Goal: Task Accomplishment & Management: Use online tool/utility

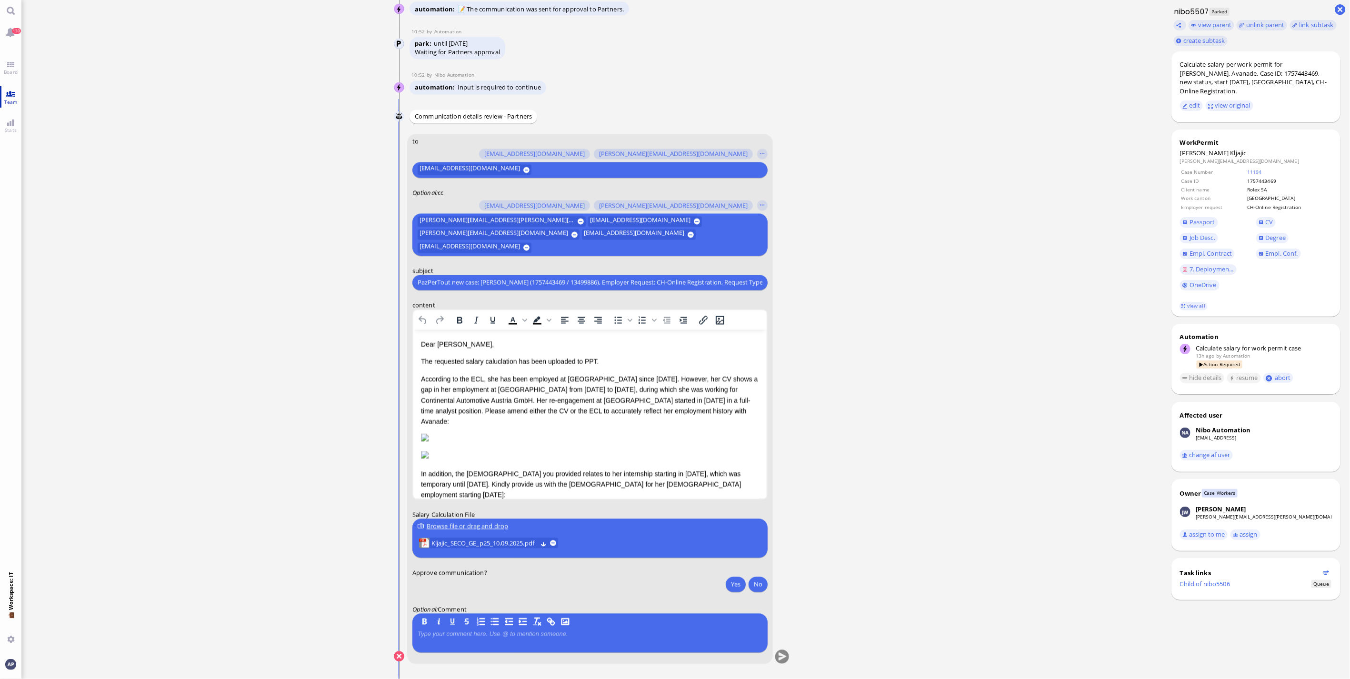
click at [12, 94] on link "Team" at bounding box center [10, 96] width 21 height 21
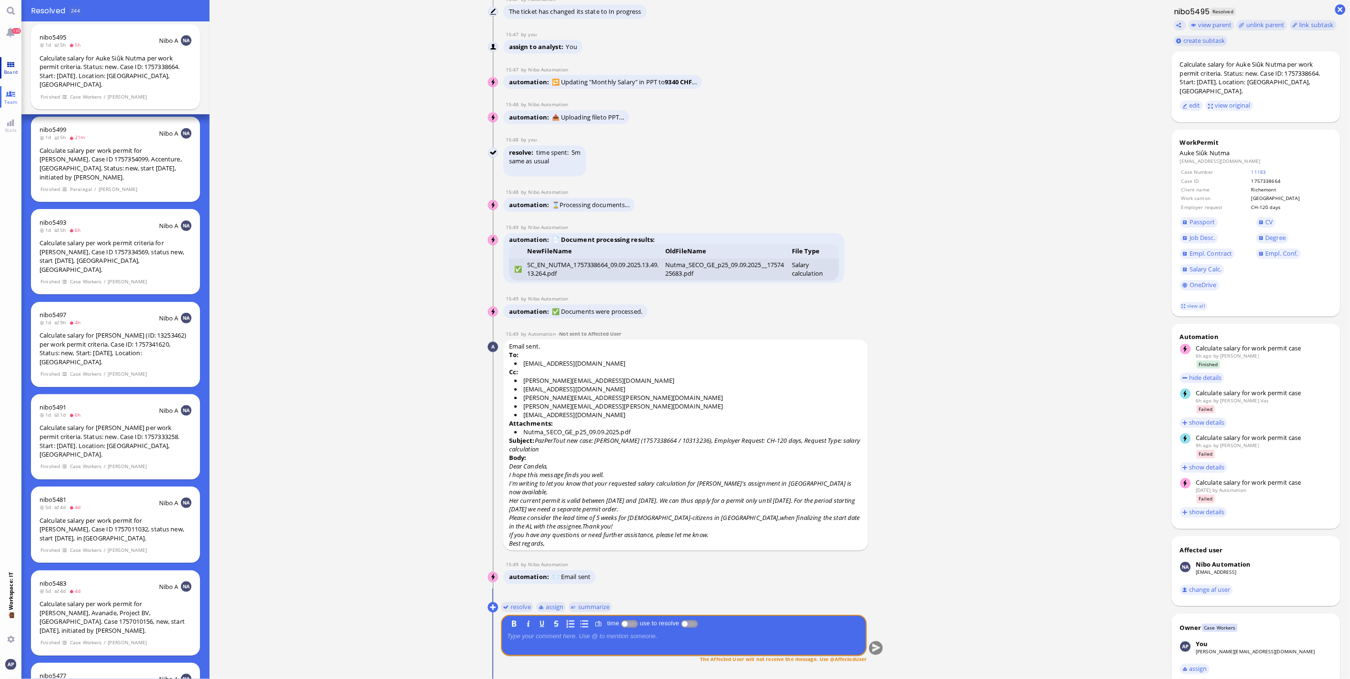
click at [15, 69] on span "Board" at bounding box center [10, 72] width 19 height 7
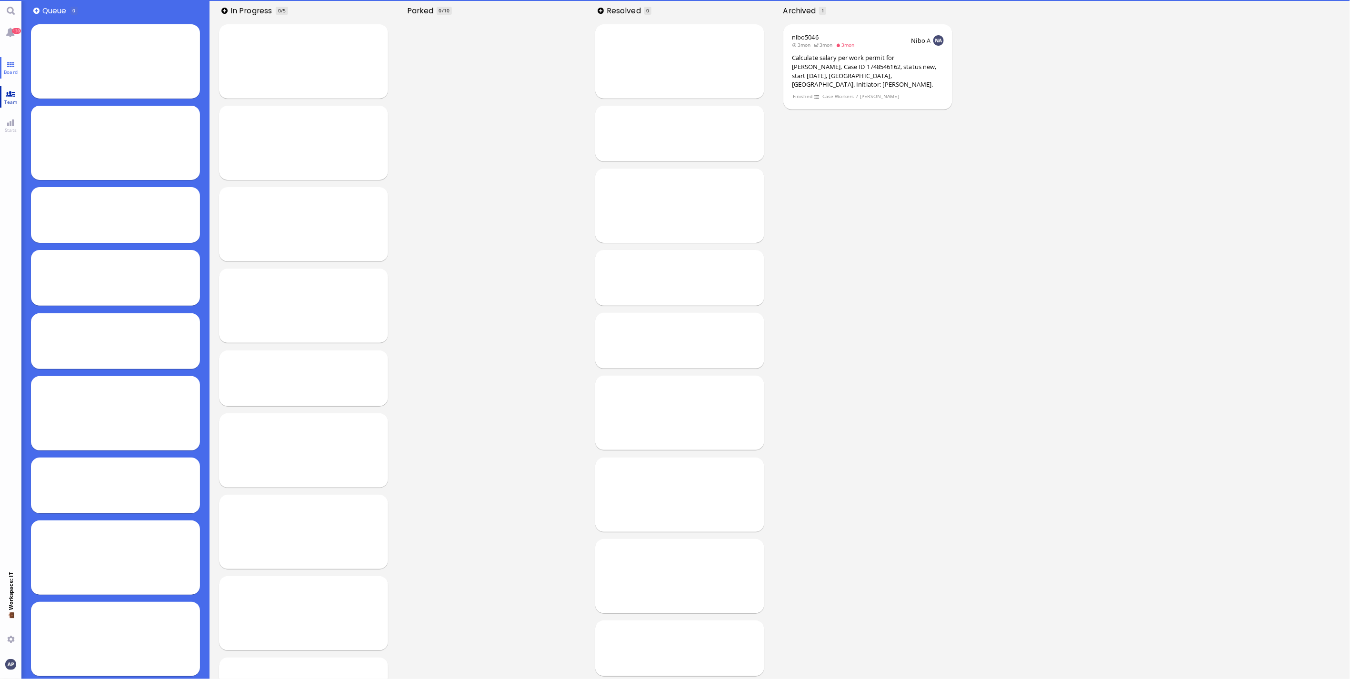
click at [16, 100] on span "Team" at bounding box center [11, 102] width 18 height 7
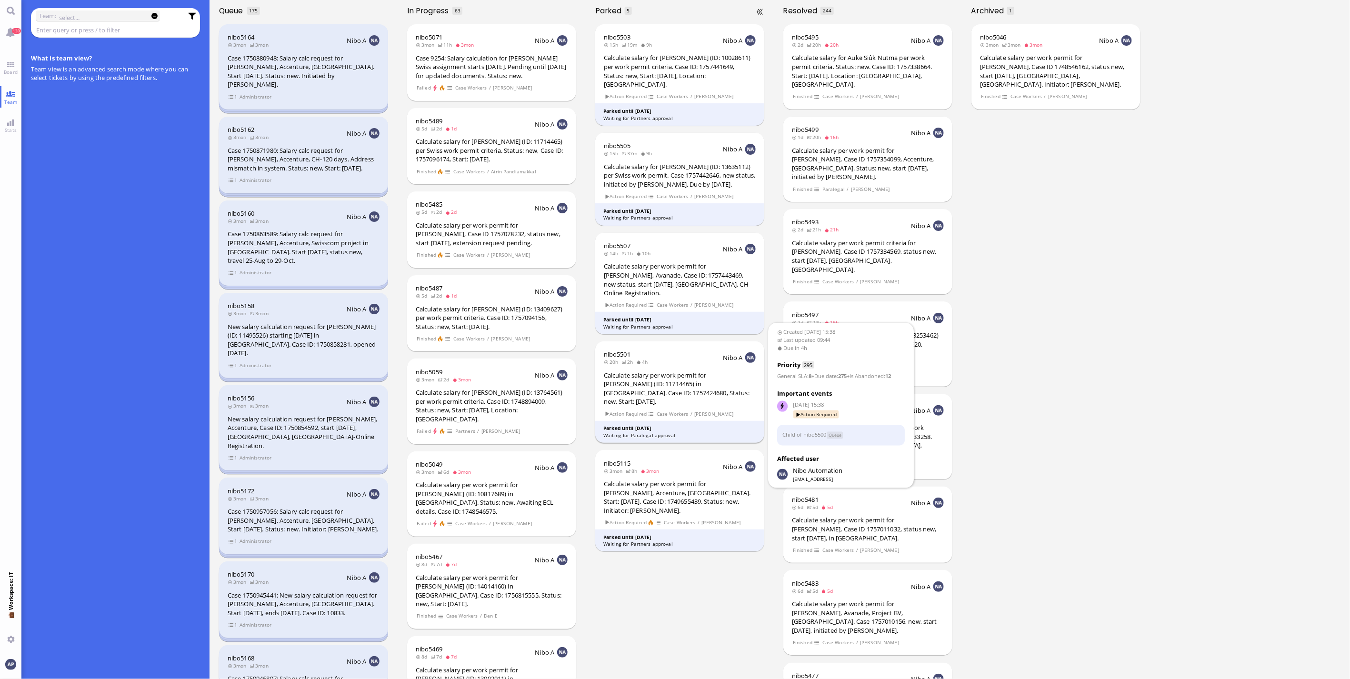
click at [664, 371] on div "Calculate salary per work permit for [PERSON_NAME] (ID: 11714465) in [GEOGRAPHI…" at bounding box center [680, 388] width 152 height 35
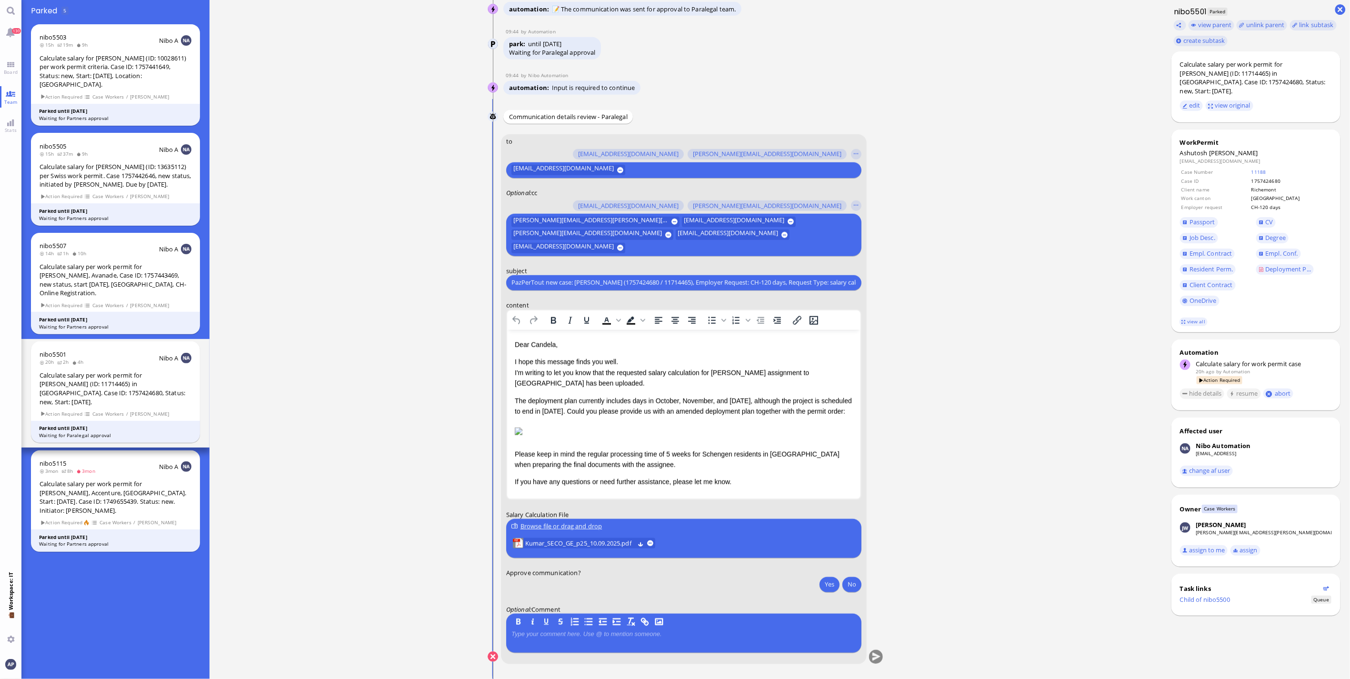
click at [377, 167] on ticket "09 Sep 15:38 by Automation Automation Calculate eligible salary for work permit…" at bounding box center [686, 339] width 952 height 679
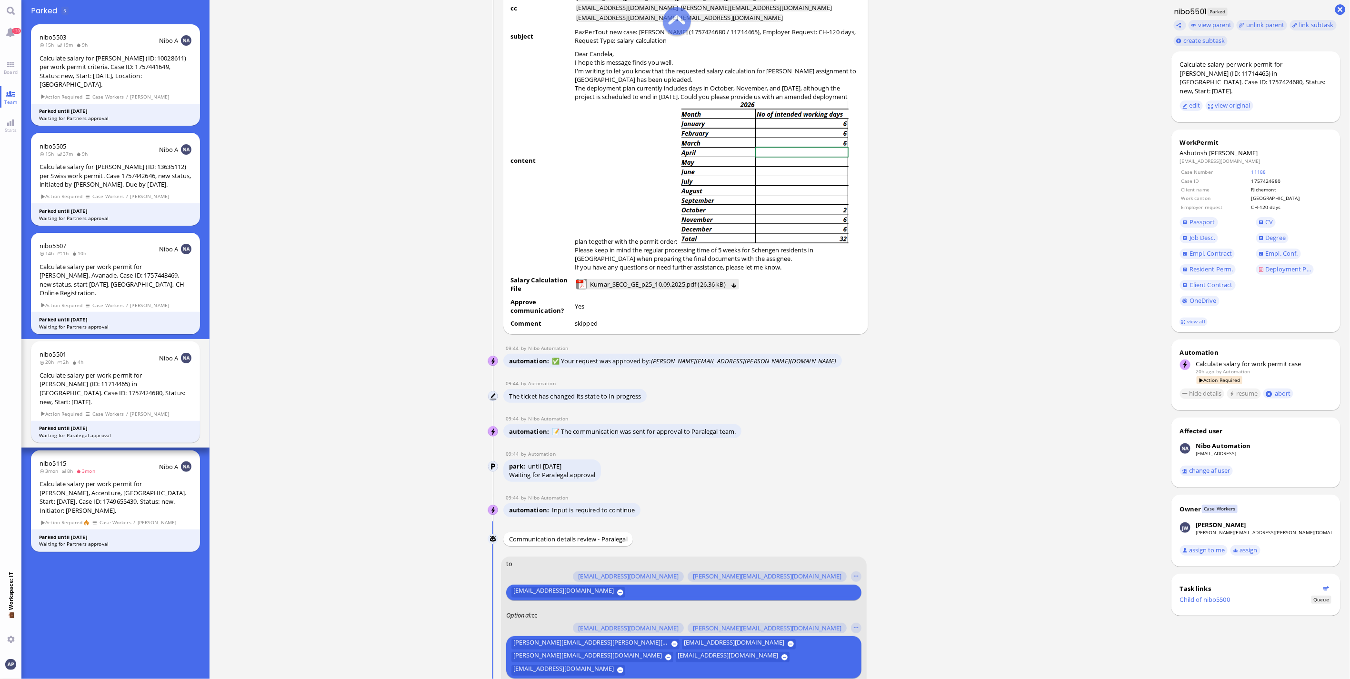
scroll to position [-423, 0]
click at [6, 70] on span "Board" at bounding box center [10, 72] width 19 height 7
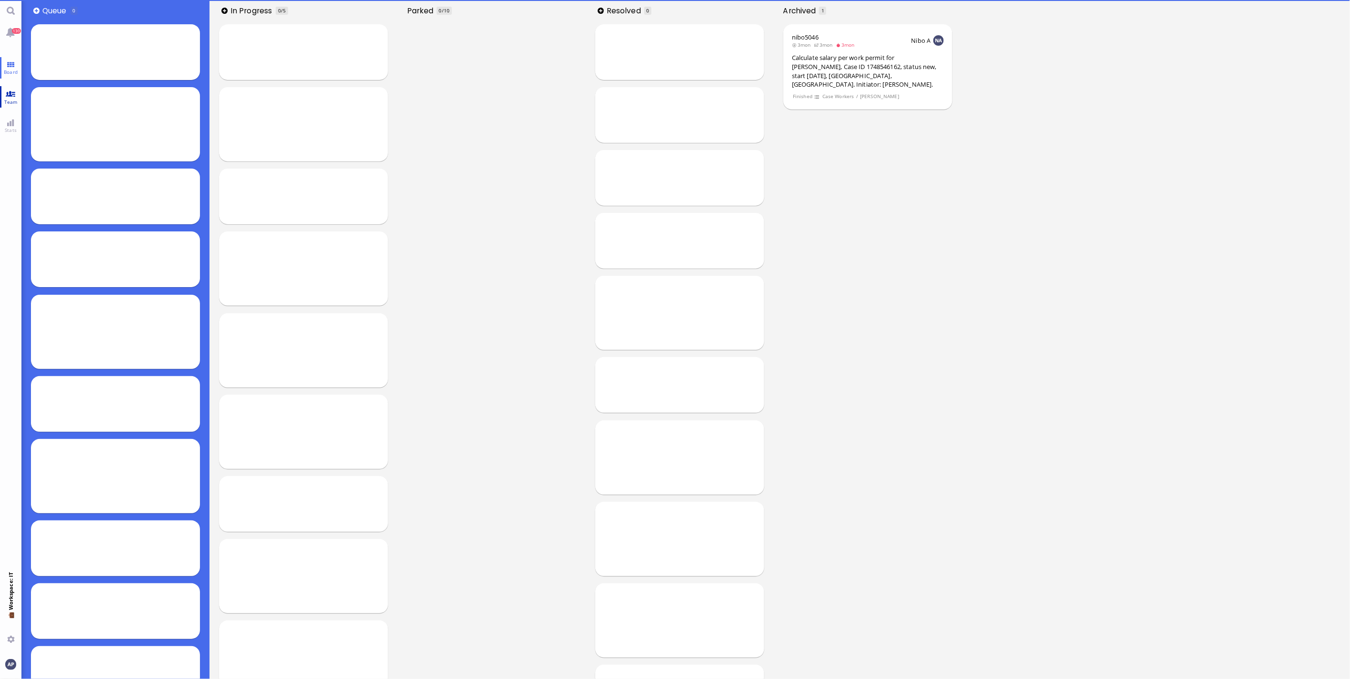
click at [8, 99] on span "Team" at bounding box center [11, 102] width 18 height 7
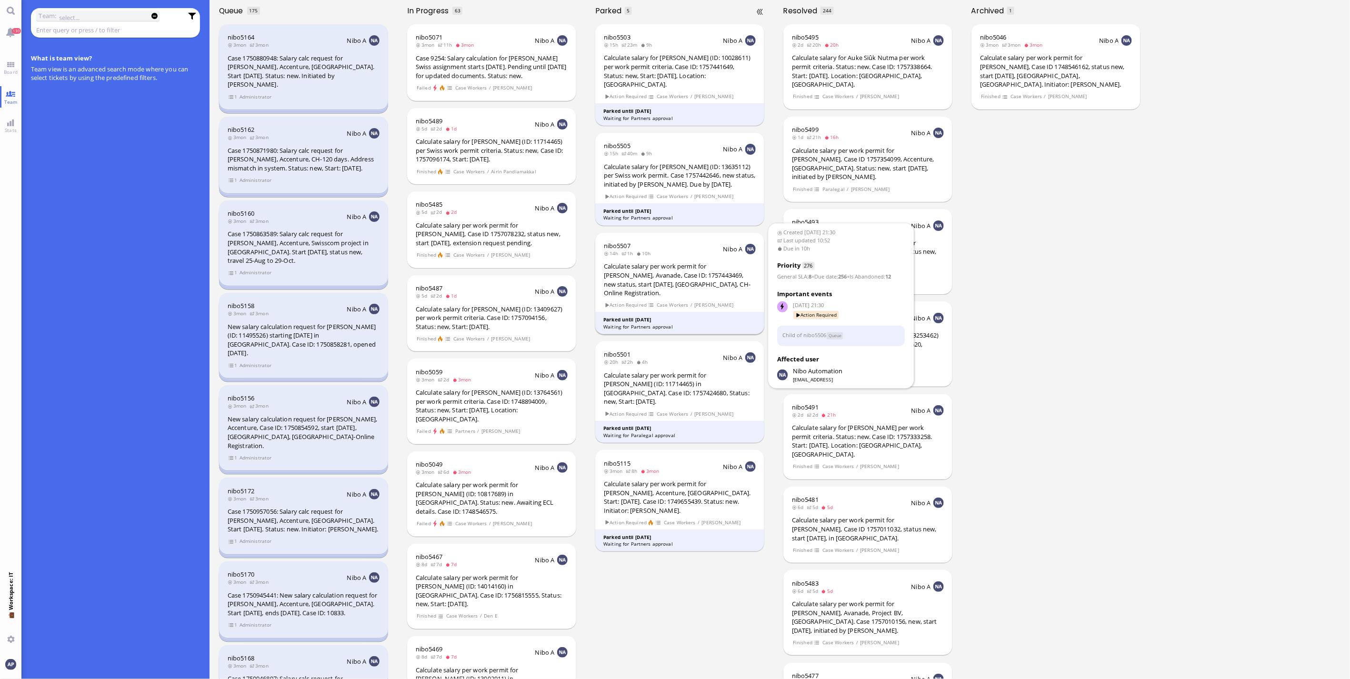
click at [664, 270] on div "Calculate salary per work permit for Ivana Kljajic, Avanade, Case ID: 175744346…" at bounding box center [680, 279] width 152 height 35
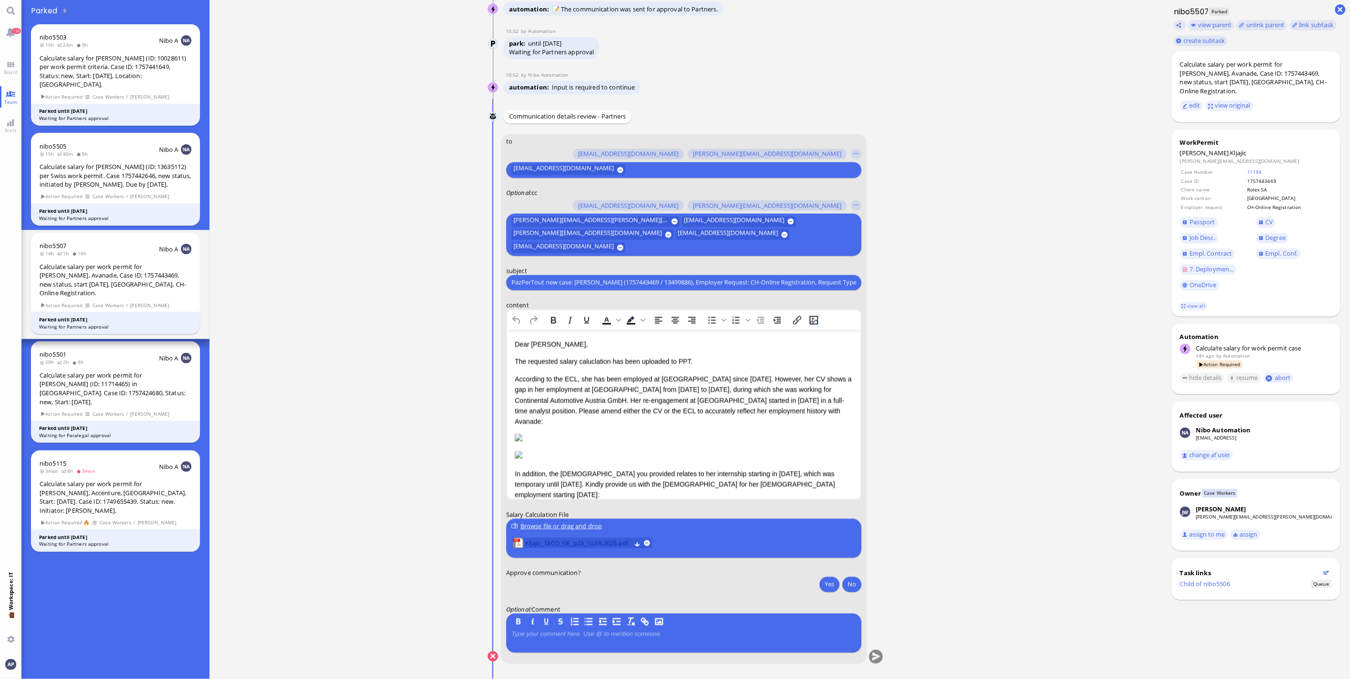
click at [534, 543] on span "Kljajic_SECO_GE_p25_10.09.2025.pdf" at bounding box center [578, 543] width 106 height 10
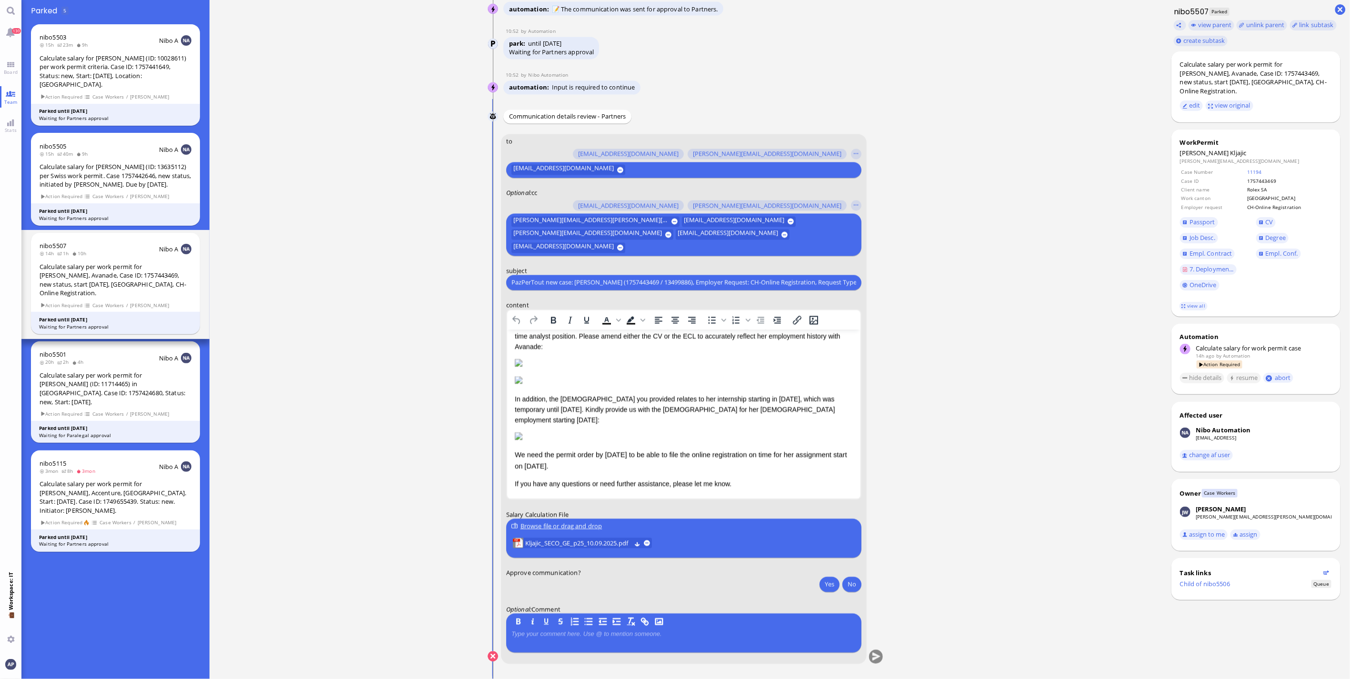
scroll to position [0, 0]
click at [671, 587] on button "Yes" at bounding box center [829, 584] width 20 height 15
click at [671, 658] on button "submit" at bounding box center [876, 657] width 14 height 14
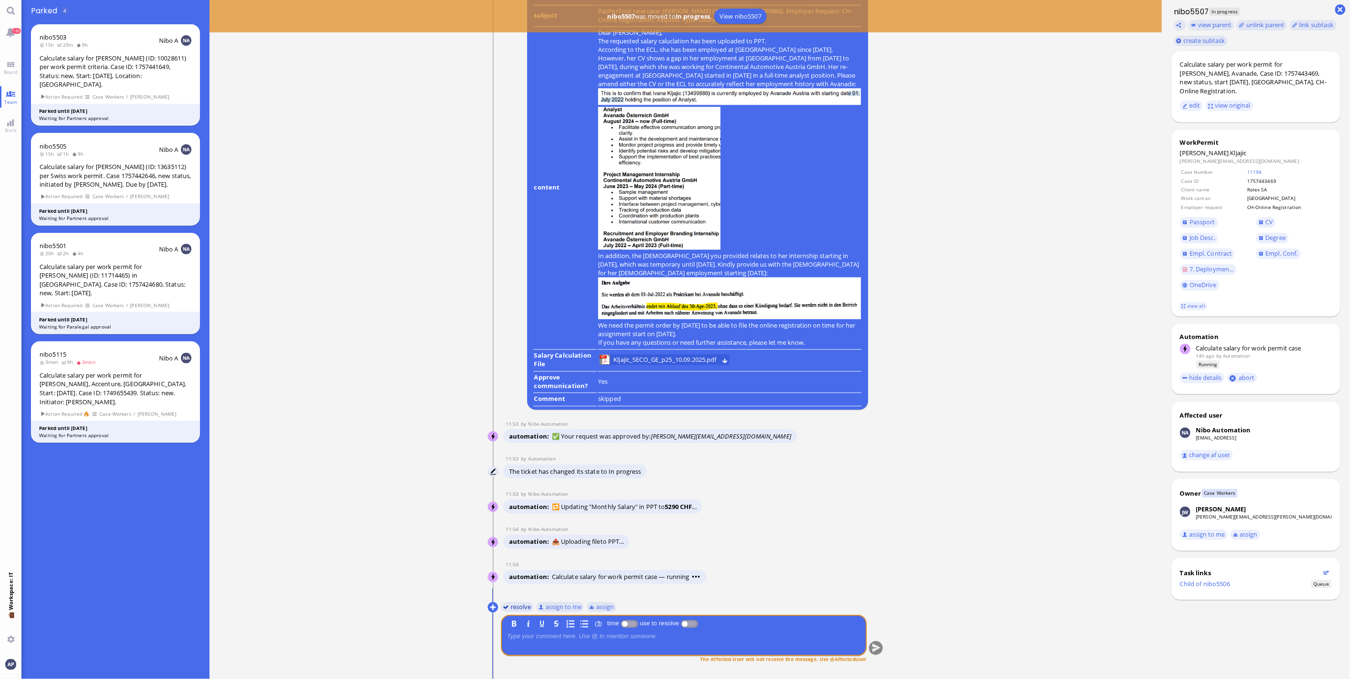
click at [516, 606] on button "resolve" at bounding box center [517, 606] width 33 height 10
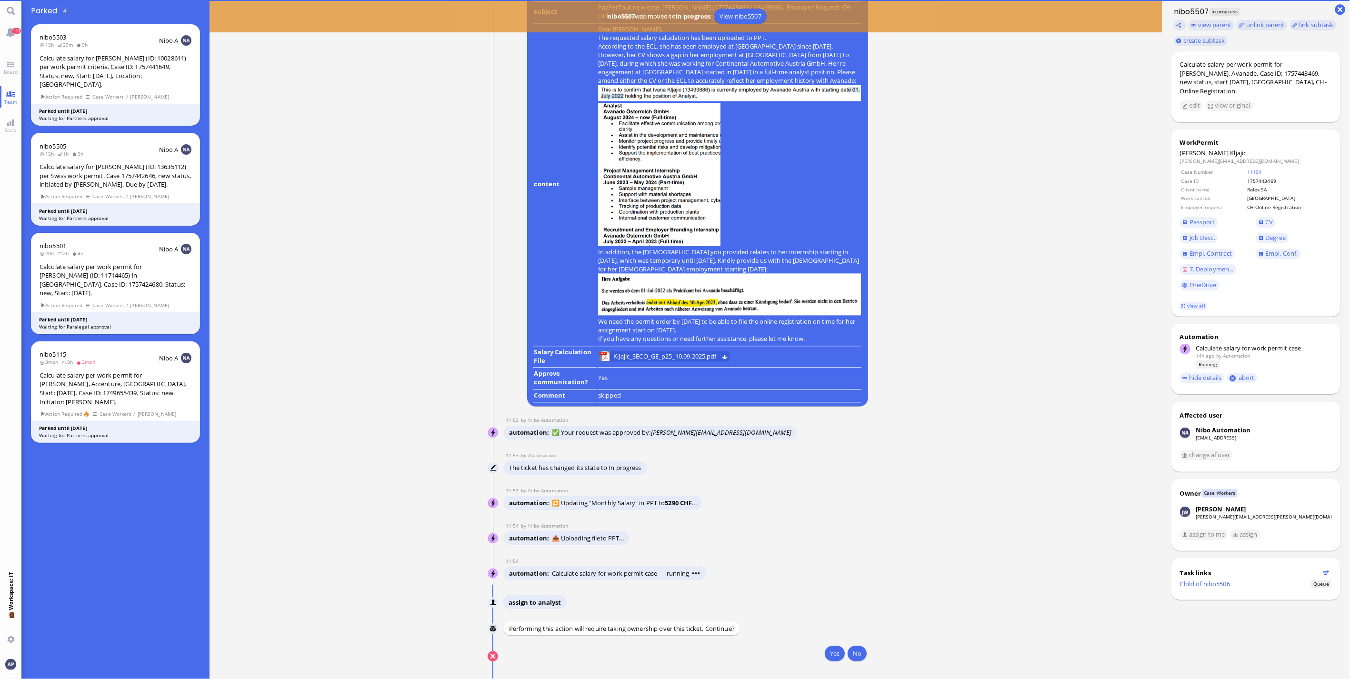
scroll to position [0, 0]
click at [671, 651] on button "Yes" at bounding box center [835, 653] width 20 height 15
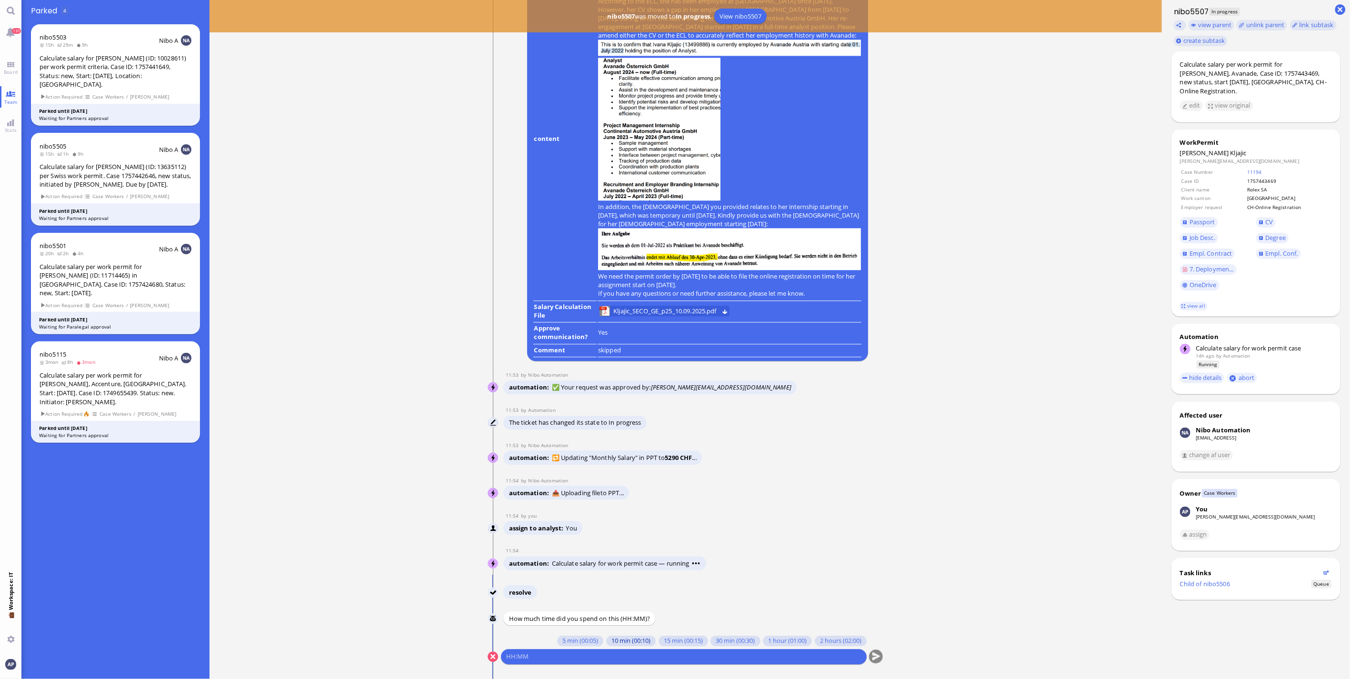
click at [614, 641] on button "10 min (00:10)" at bounding box center [631, 641] width 50 height 10
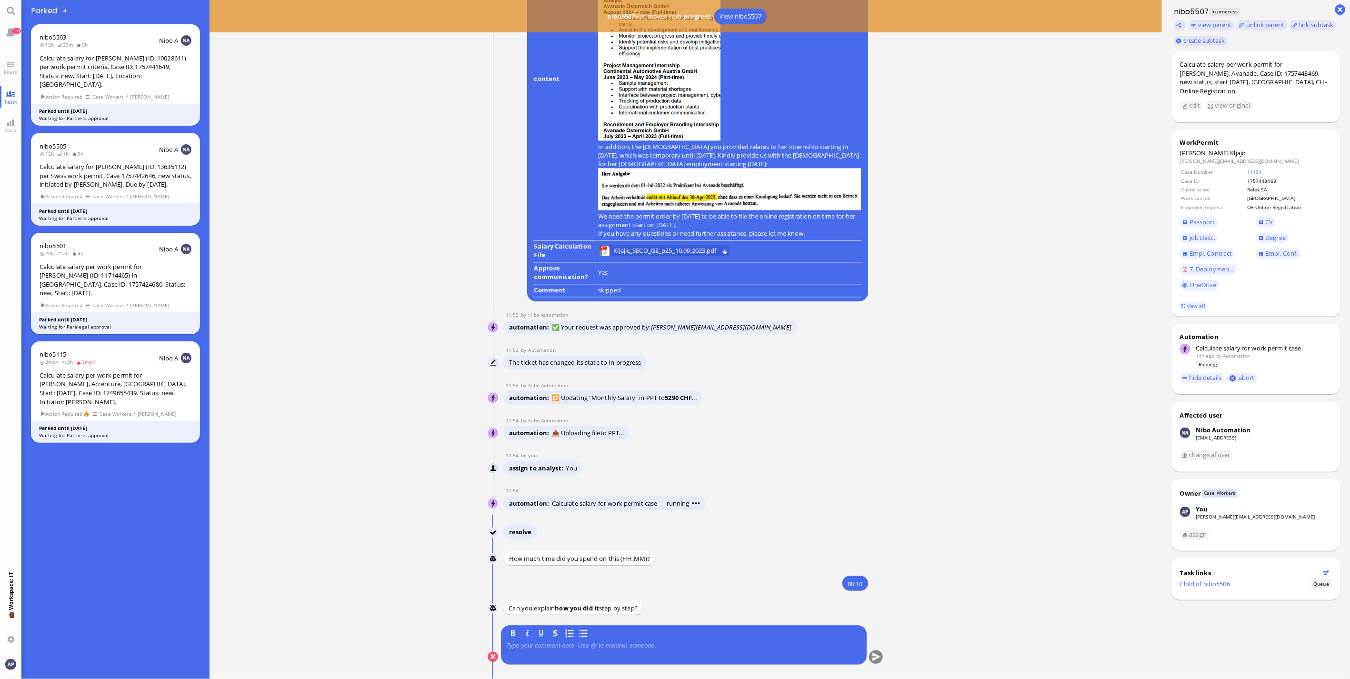
click at [595, 653] on div at bounding box center [683, 652] width 355 height 20
click at [598, 645] on p at bounding box center [683, 646] width 355 height 8
click at [671, 653] on button "submit" at bounding box center [876, 657] width 14 height 14
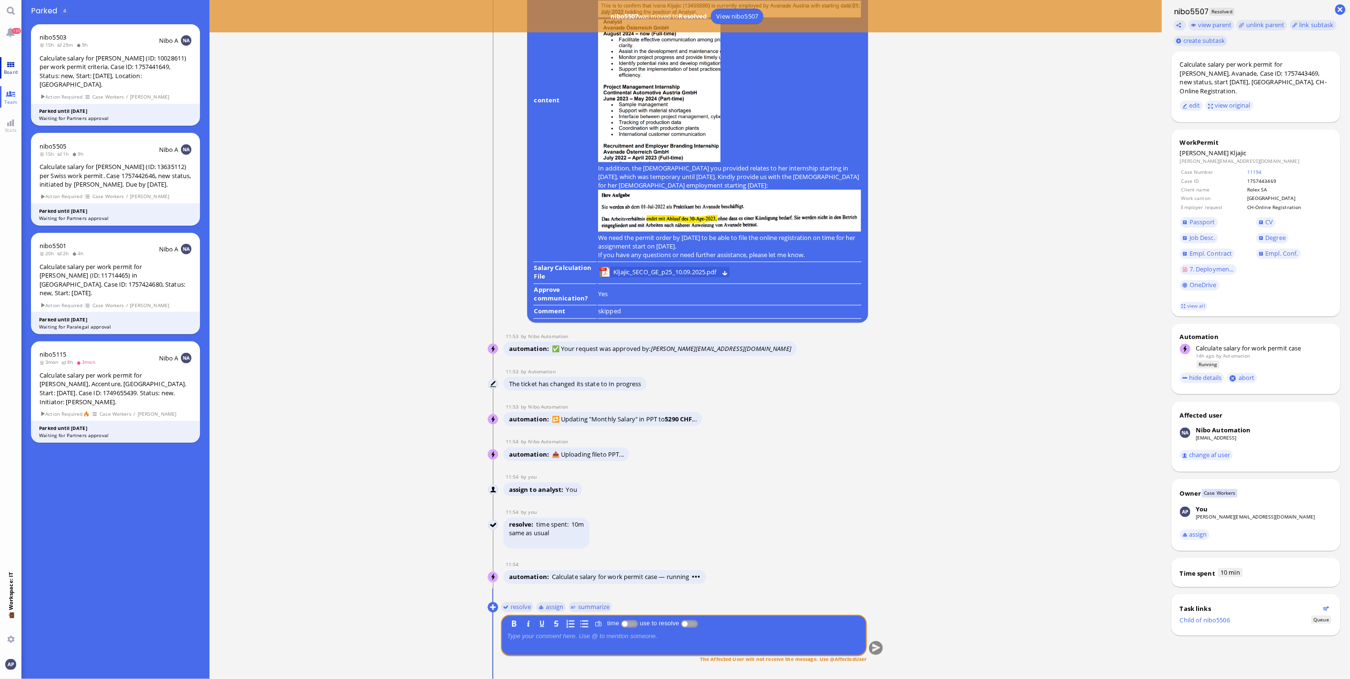
click at [10, 63] on link "Board" at bounding box center [10, 67] width 21 height 21
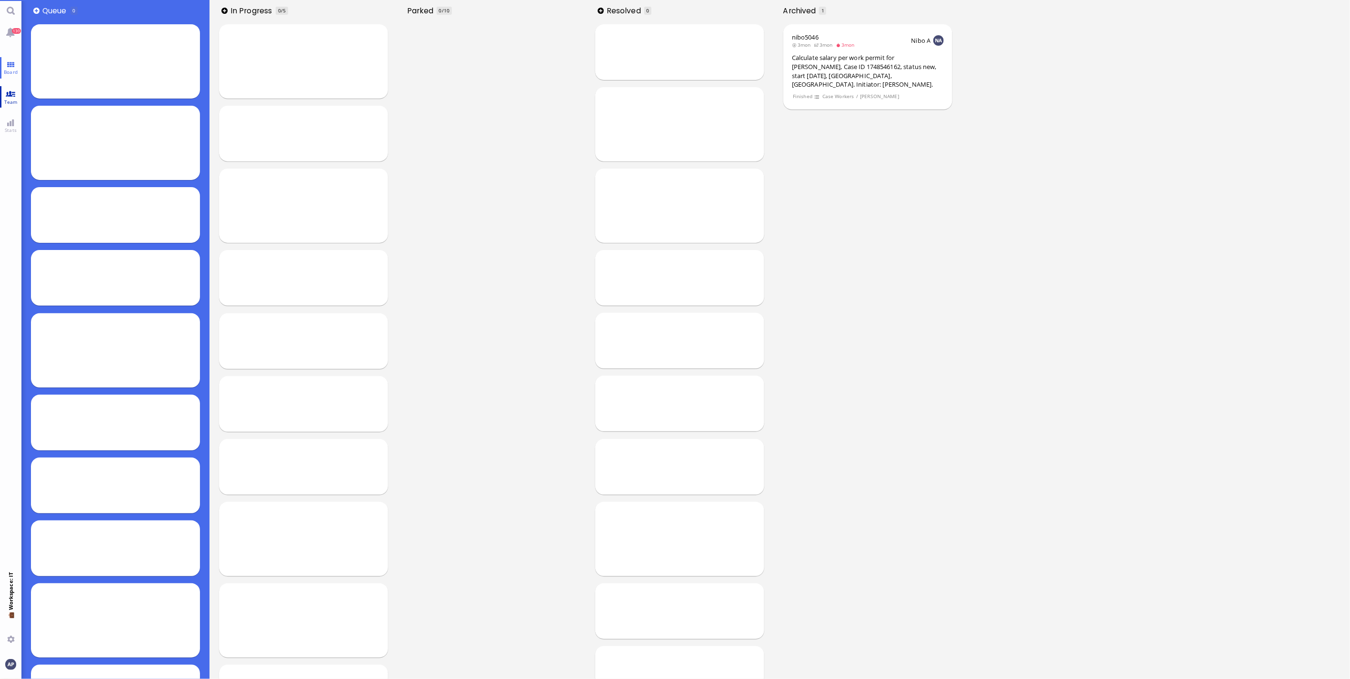
click at [10, 100] on span "Team" at bounding box center [11, 102] width 18 height 7
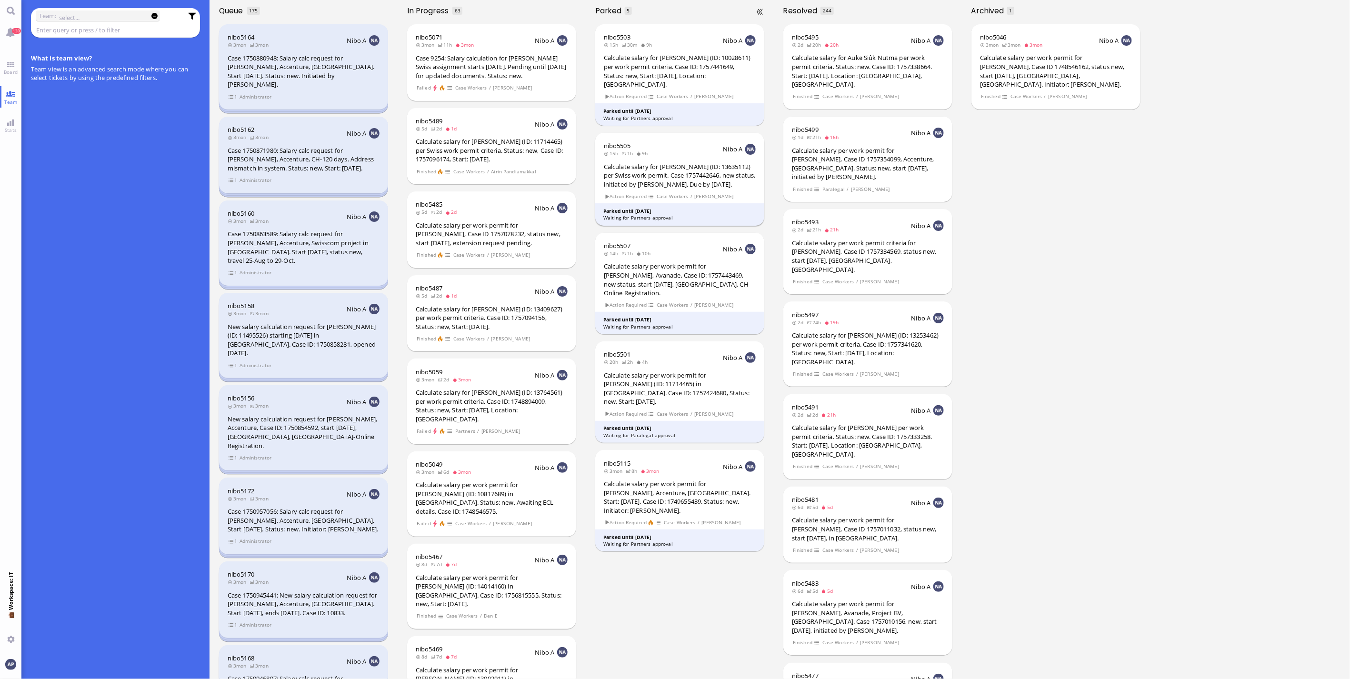
click at [671, 166] on div "Calculate salary for [PERSON_NAME] (ID: 13635112) per Swiss work permit. Case 1…" at bounding box center [680, 175] width 152 height 27
